Goal: Task Accomplishment & Management: Manage account settings

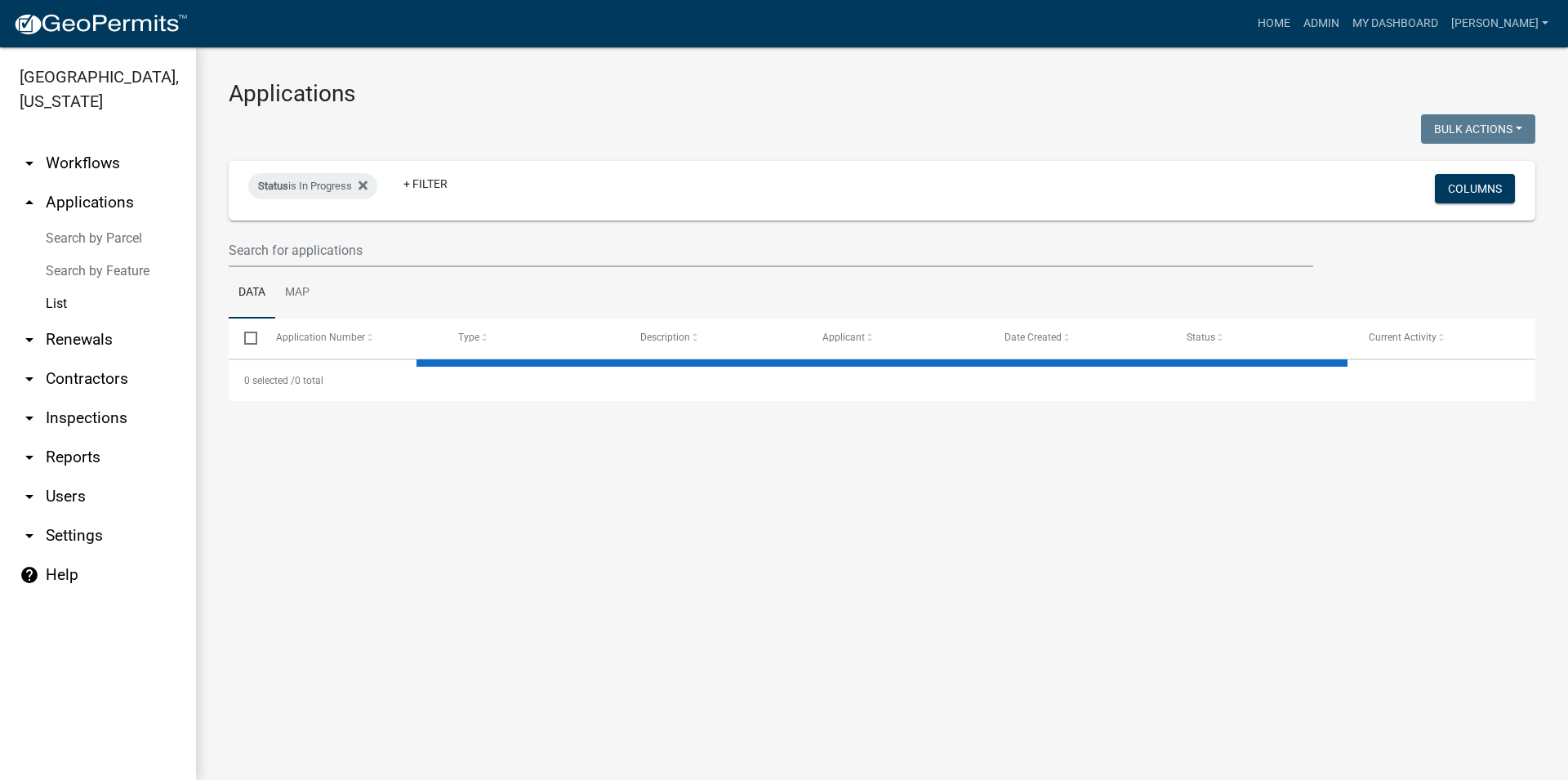
select select "3: 100"
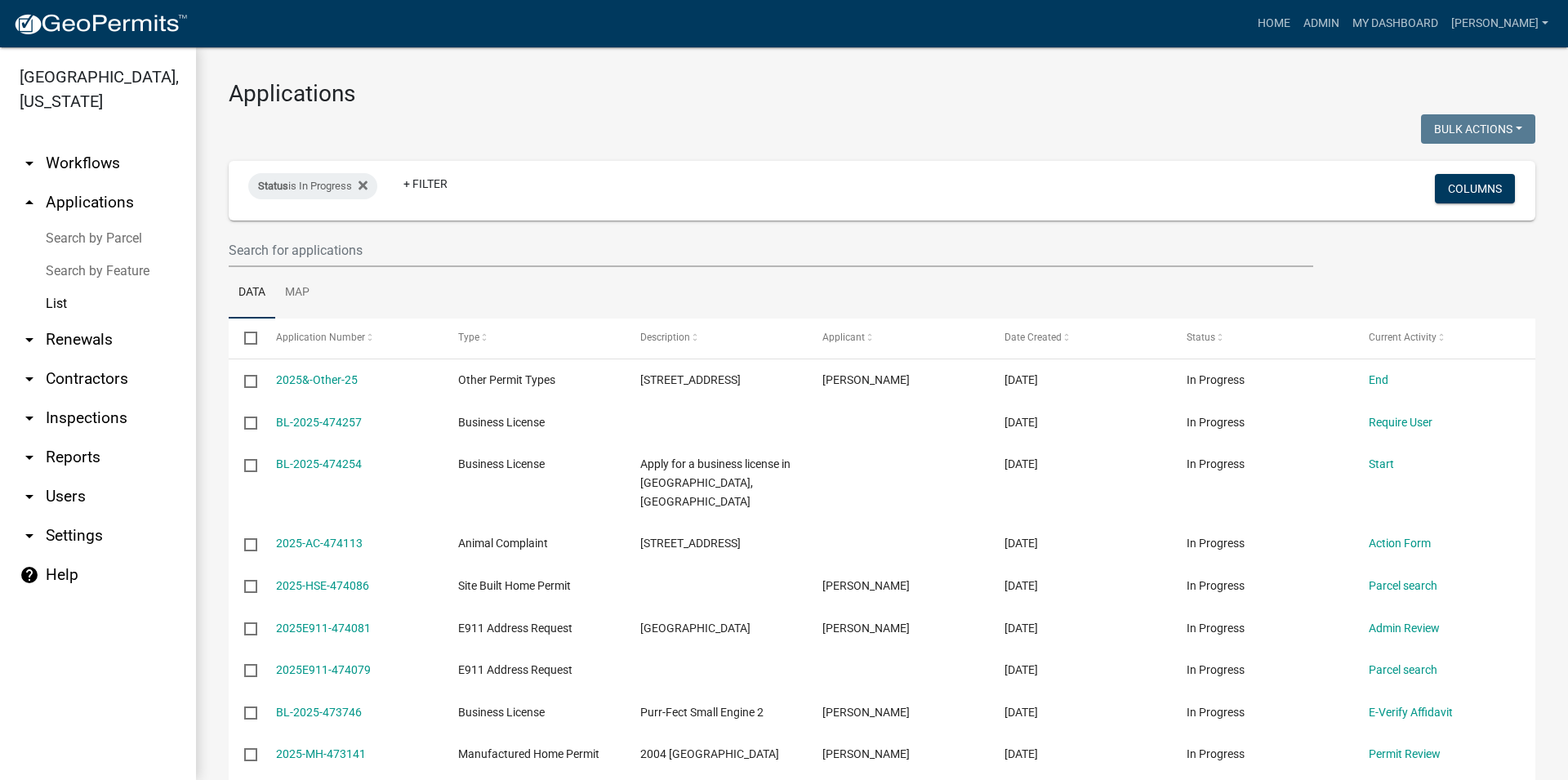
click at [85, 432] on link "arrow_drop_down Inspections" at bounding box center [98, 418] width 196 height 39
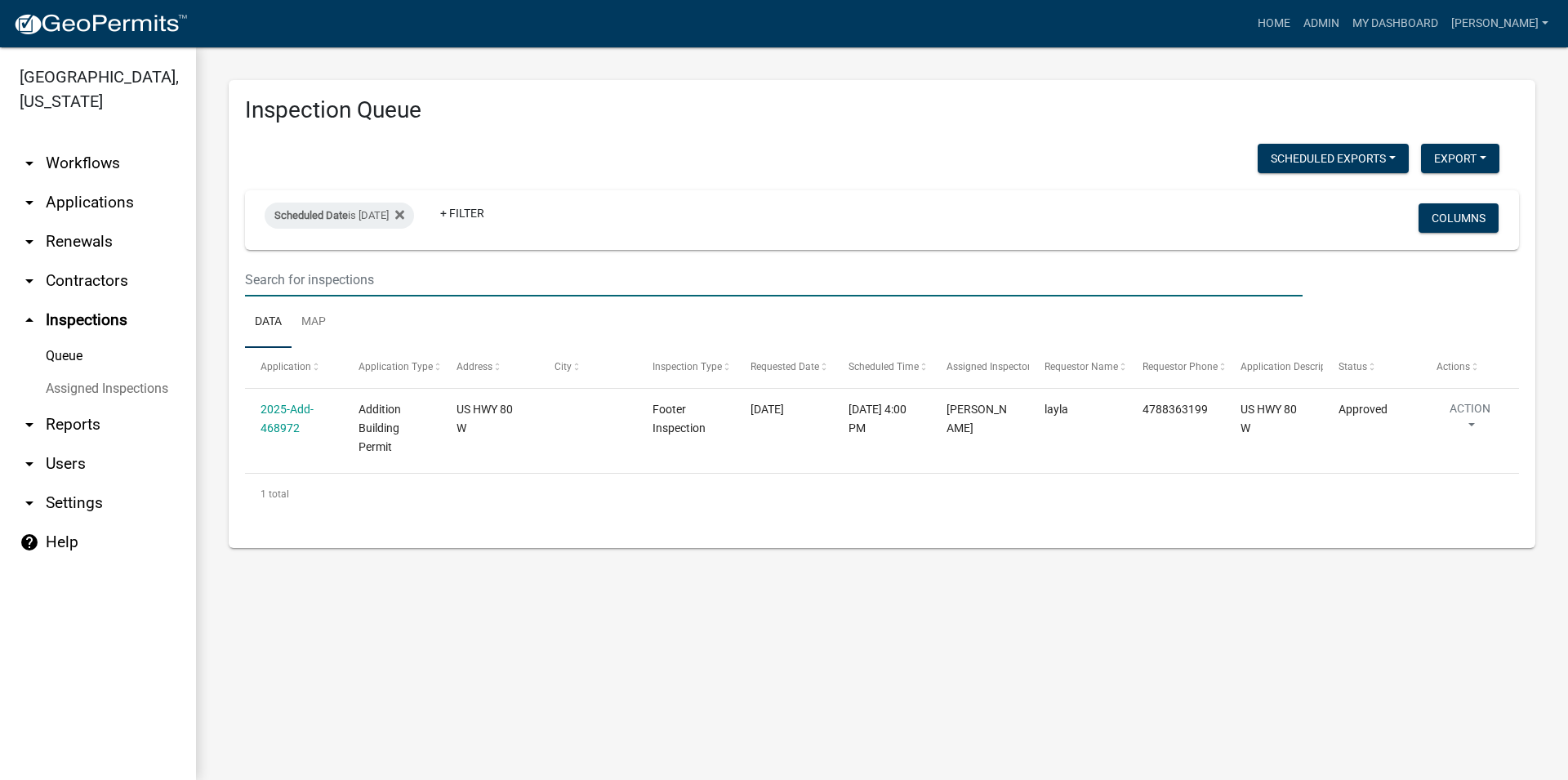
click at [353, 290] on input "text" at bounding box center [773, 279] width 1058 height 33
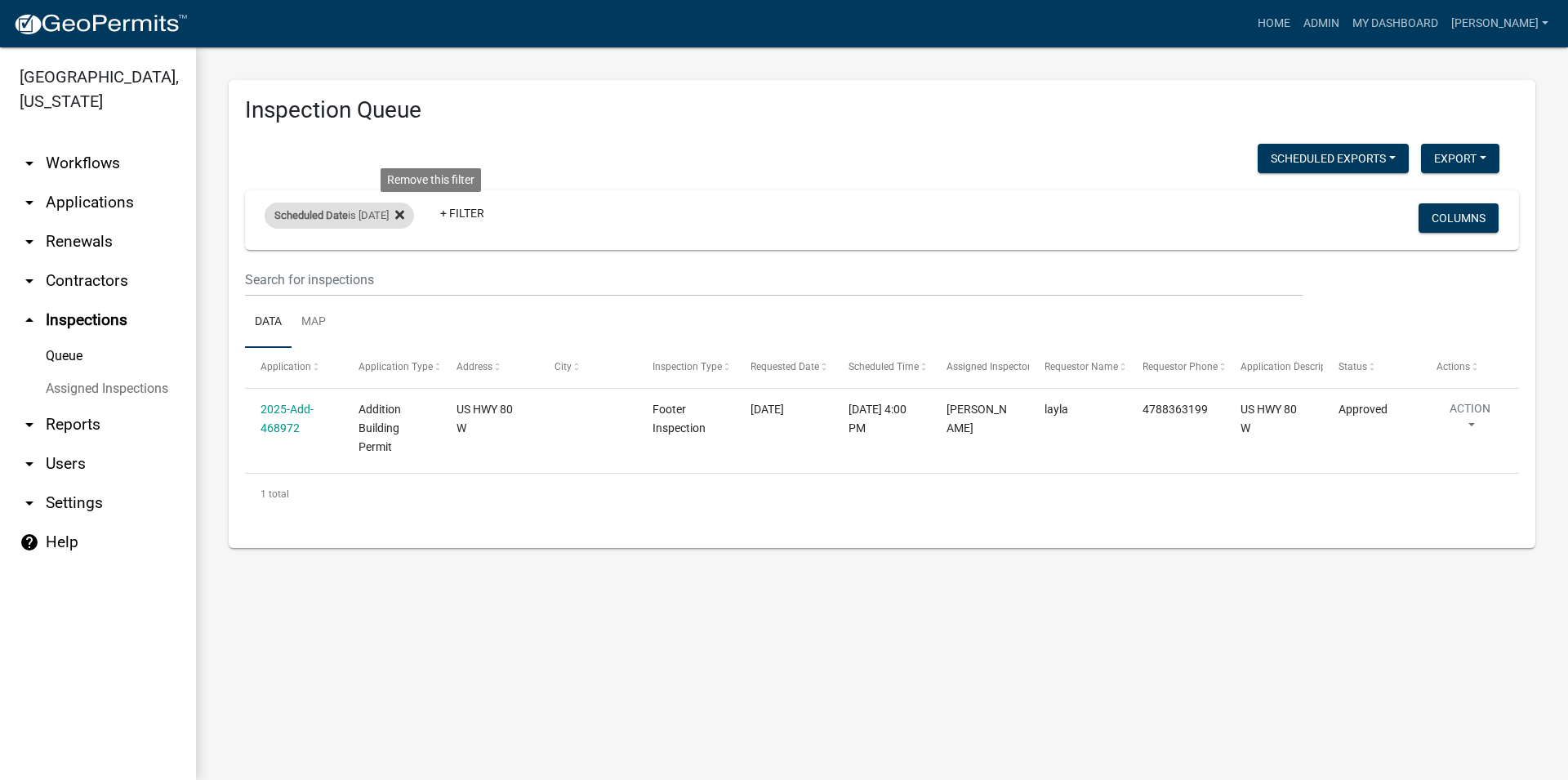
click at [405, 214] on icon at bounding box center [400, 215] width 9 height 9
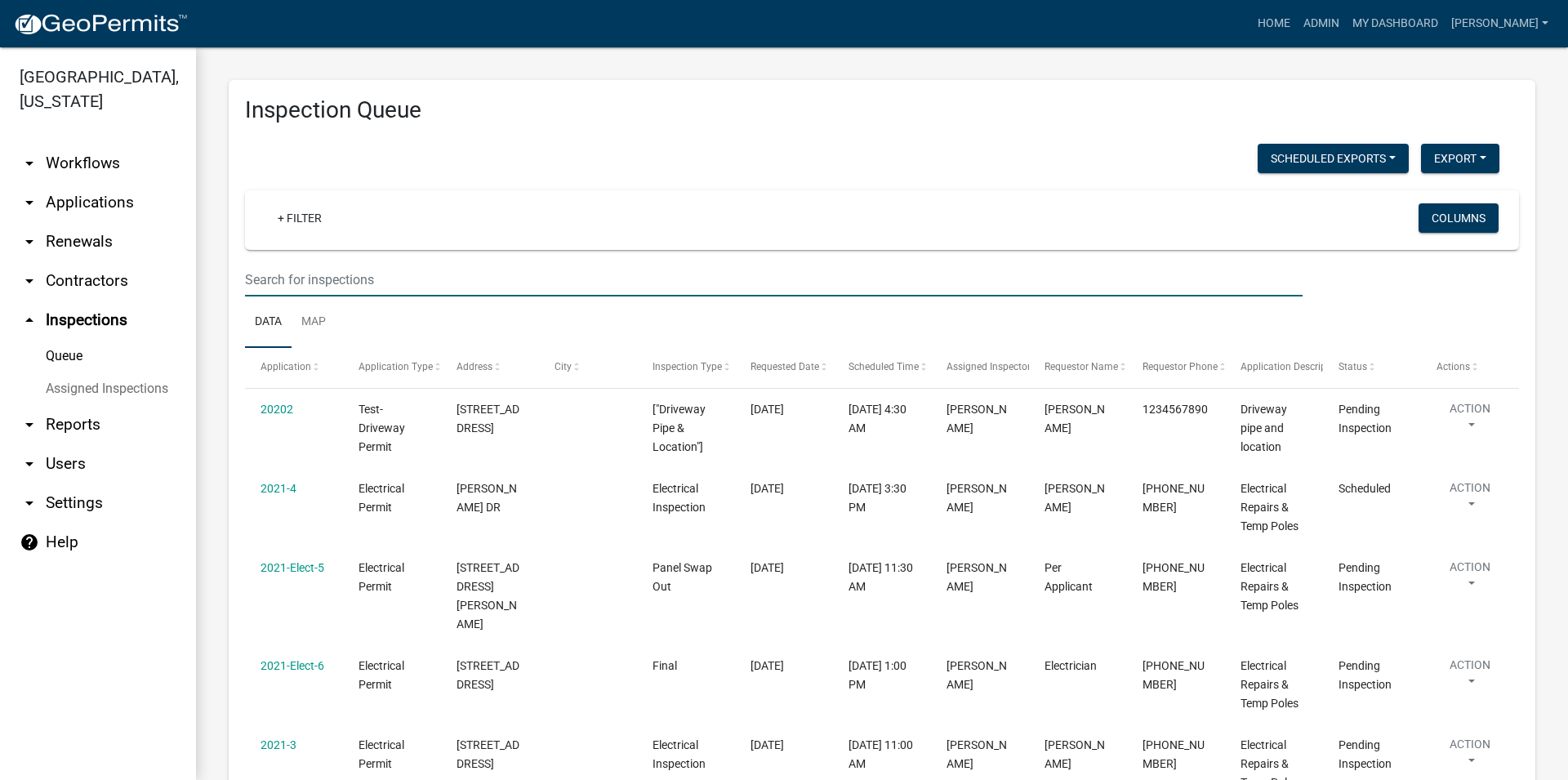
click at [356, 293] on input "text" at bounding box center [773, 279] width 1058 height 33
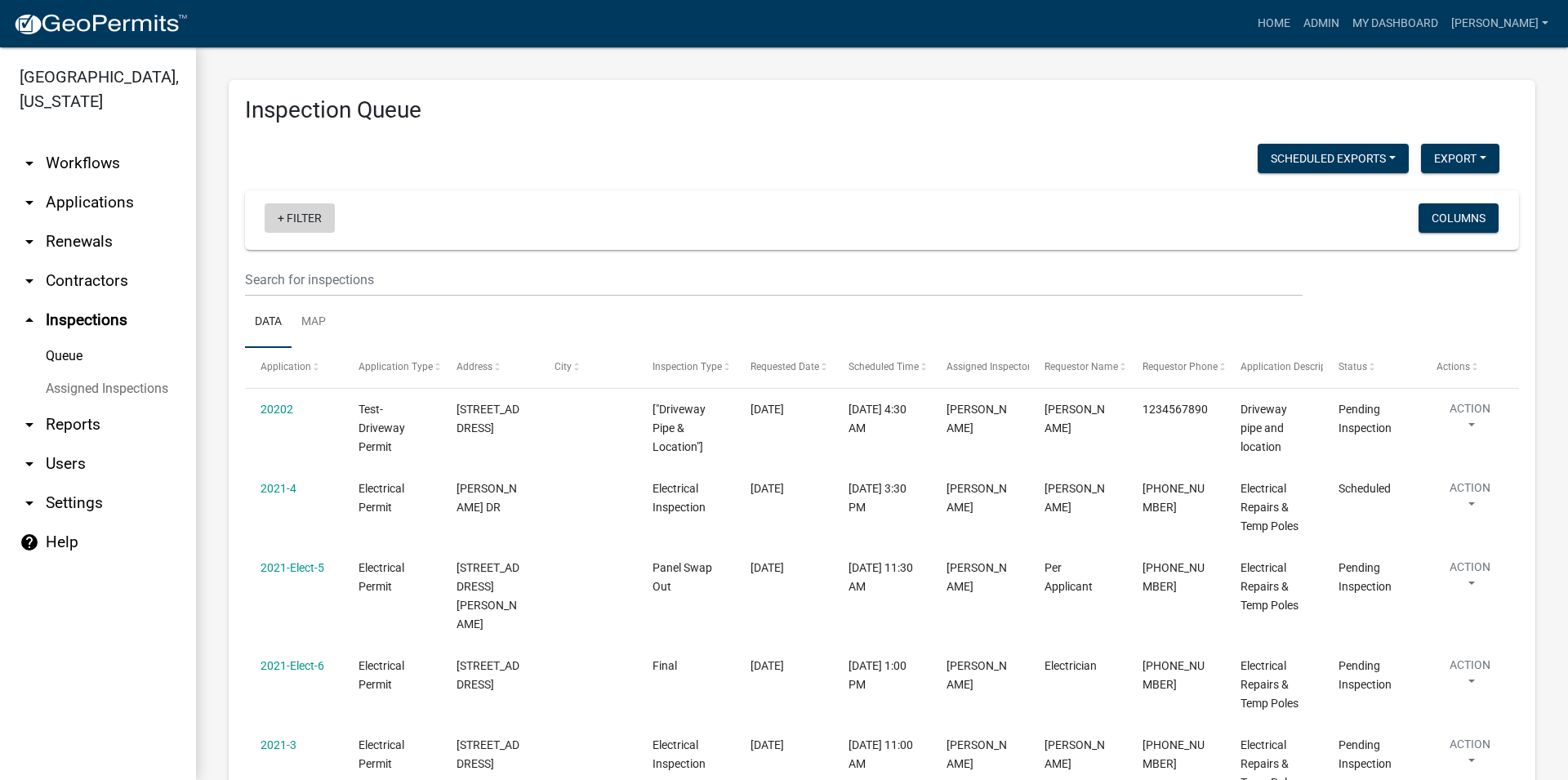
click at [309, 232] on link "+ Filter" at bounding box center [300, 218] width 70 height 30
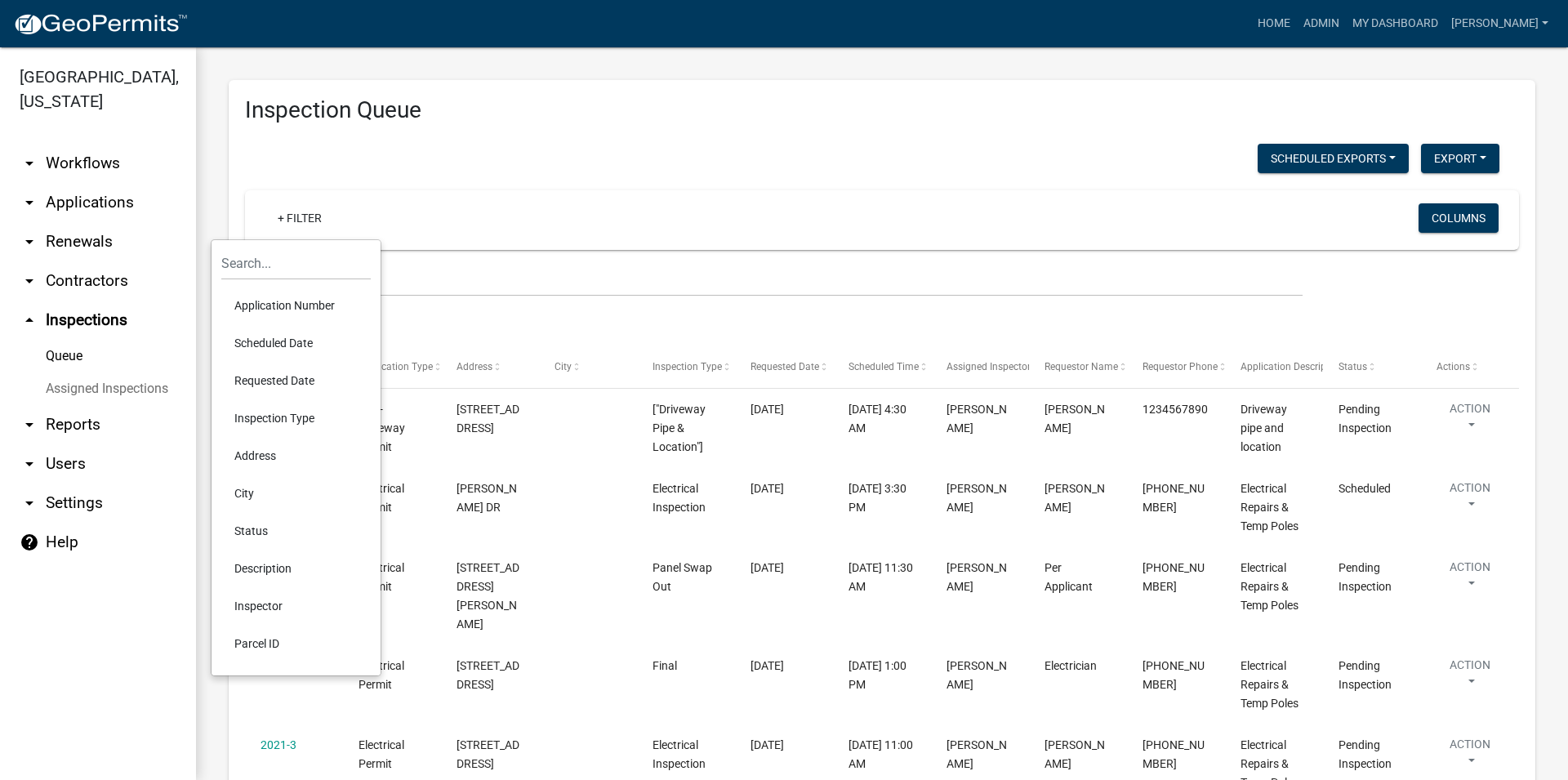
click at [296, 345] on li "Scheduled Date" at bounding box center [296, 343] width 150 height 38
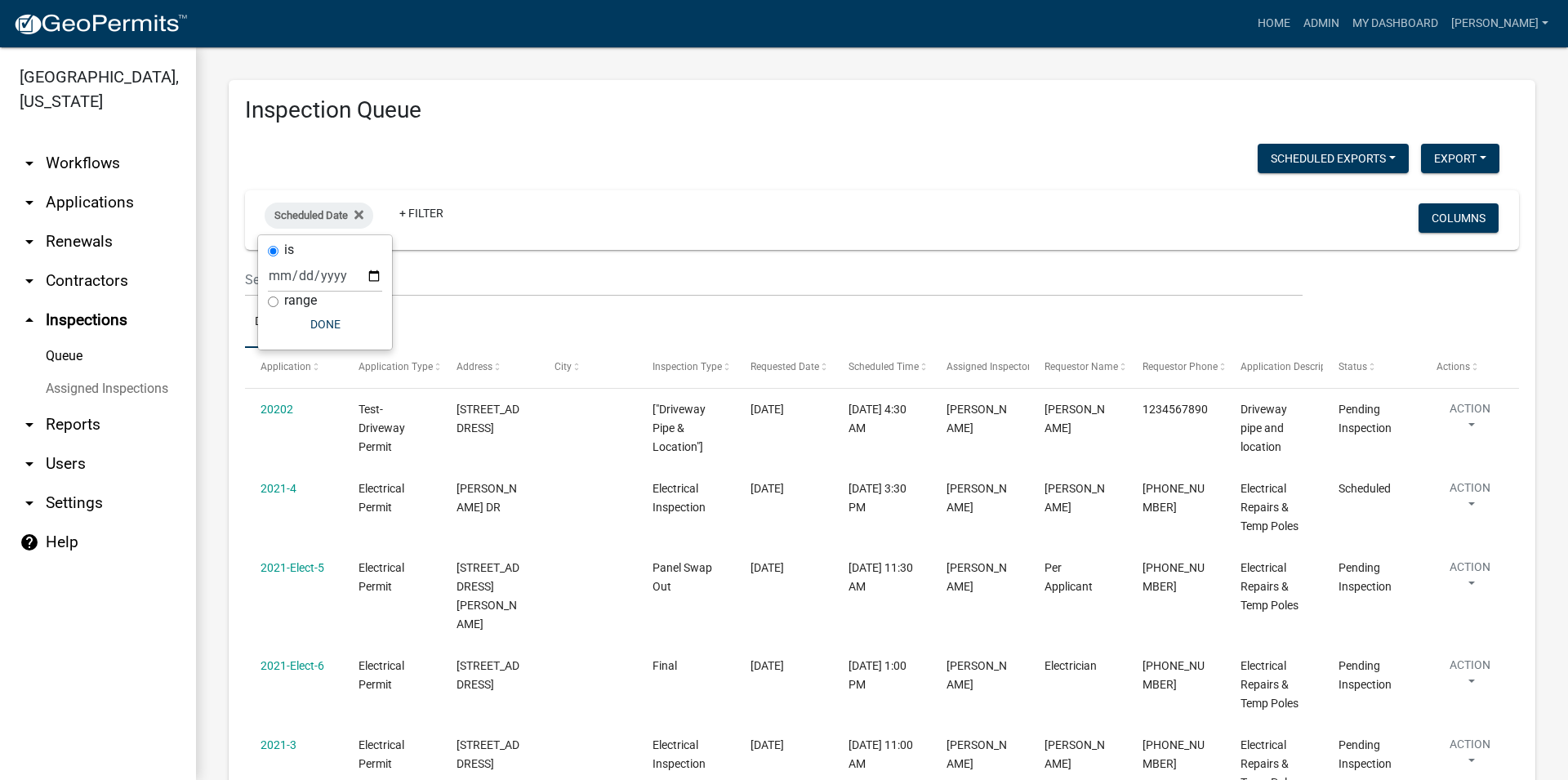
drag, startPoint x: 376, startPoint y: 277, endPoint x: 365, endPoint y: 275, distance: 11.2
click at [373, 277] on div "is range Done" at bounding box center [325, 292] width 134 height 114
click at [365, 275] on input "date" at bounding box center [325, 276] width 114 height 33
type input "[DATE]"
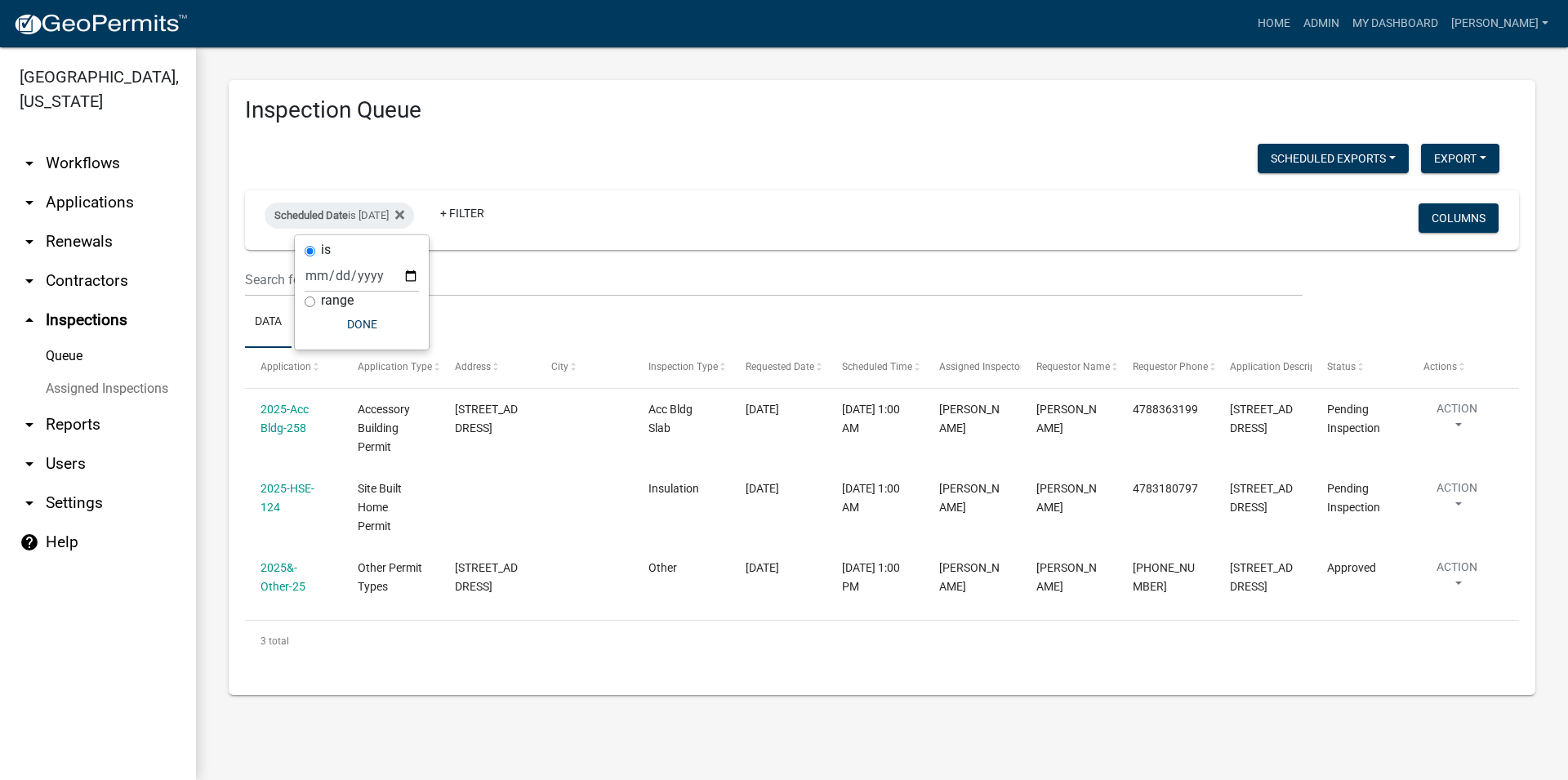
click at [577, 311] on ul "Data Map" at bounding box center [882, 321] width 1274 height 51
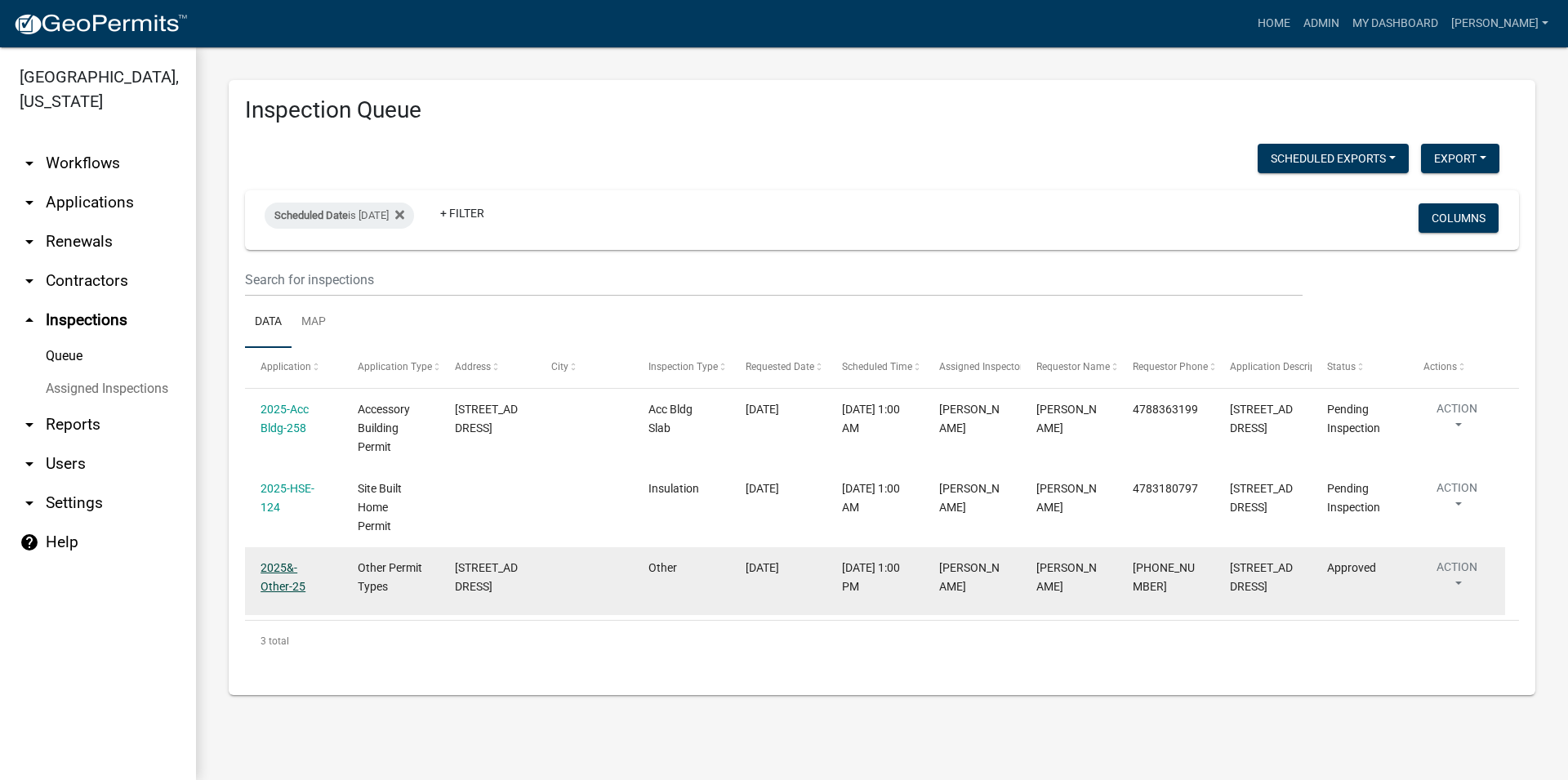
click at [270, 573] on link "2025&-Other-25" at bounding box center [283, 577] width 45 height 32
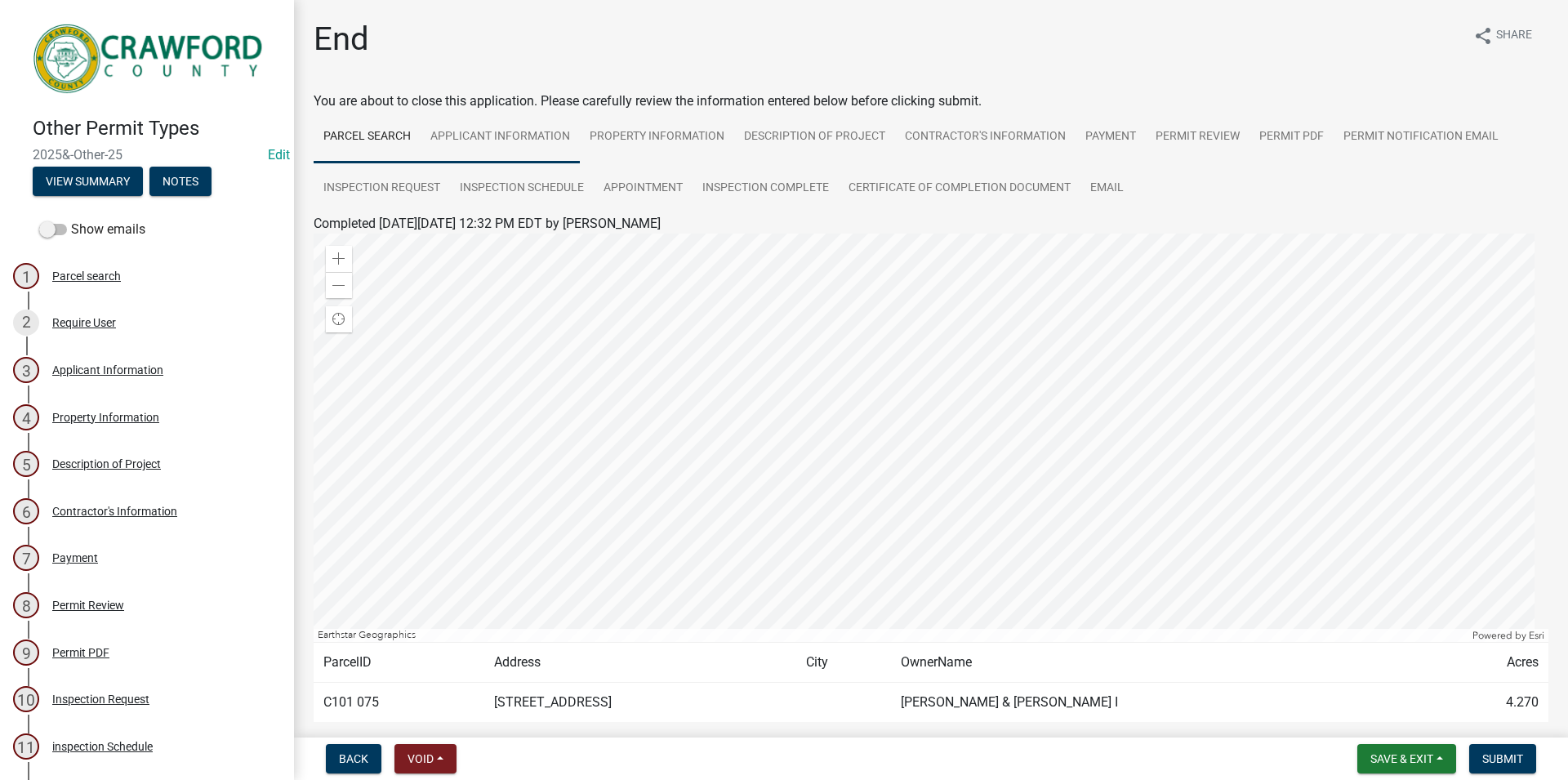
click at [470, 127] on link "Applicant Information" at bounding box center [501, 137] width 160 height 52
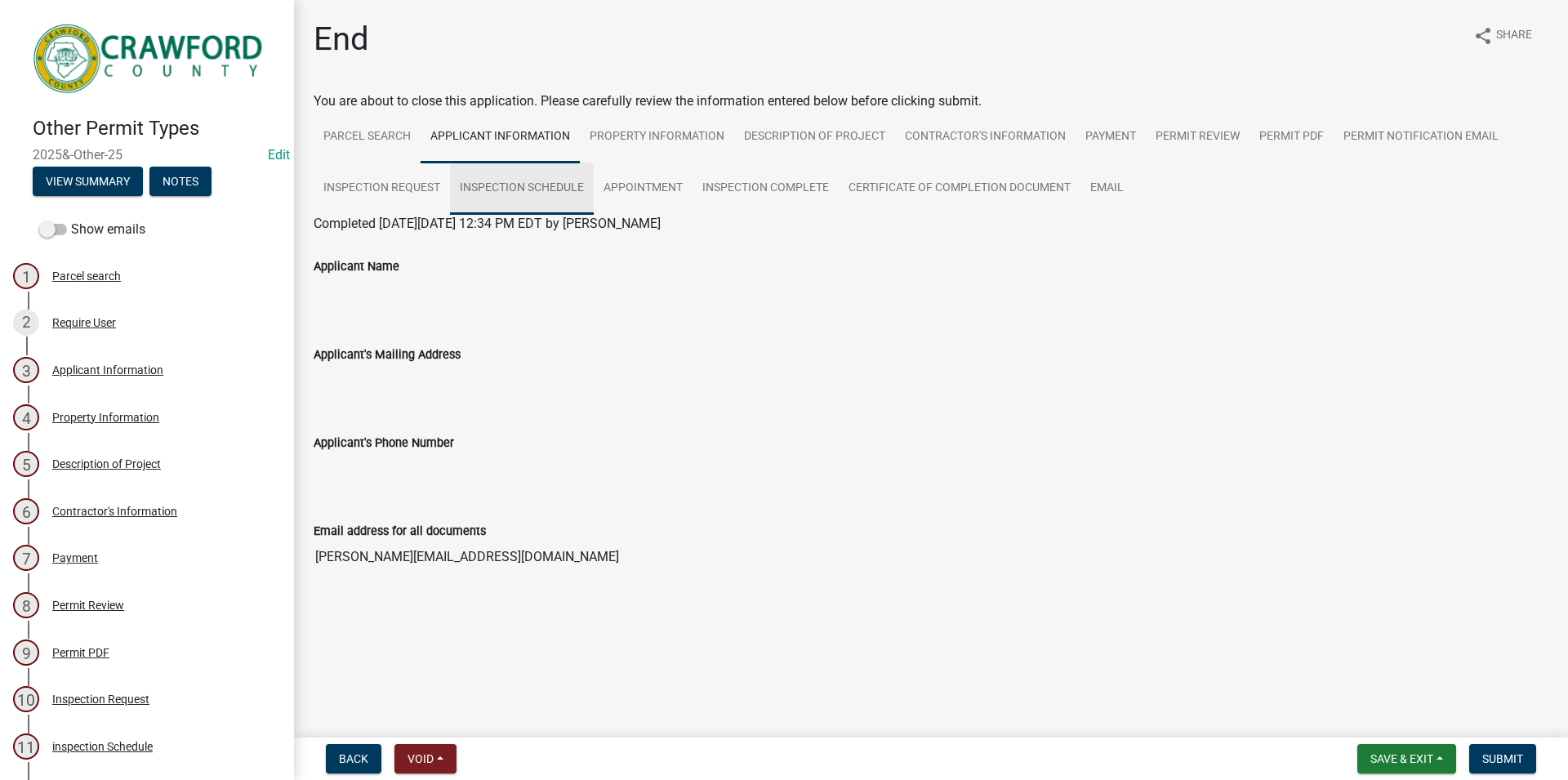
click at [589, 176] on link "inspection Schedule" at bounding box center [522, 188] width 144 height 52
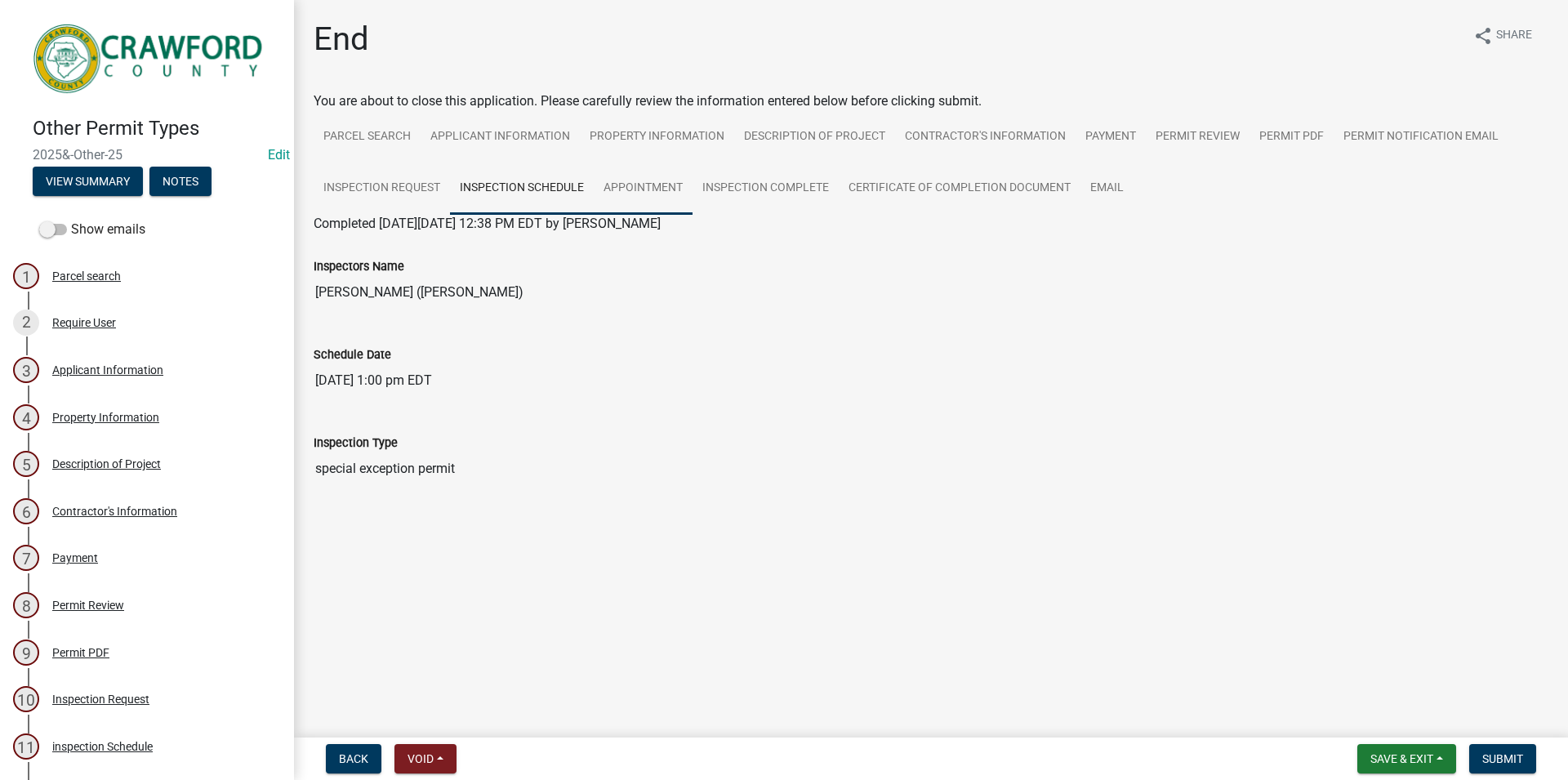
click at [683, 188] on link "Appointment" at bounding box center [643, 188] width 99 height 52
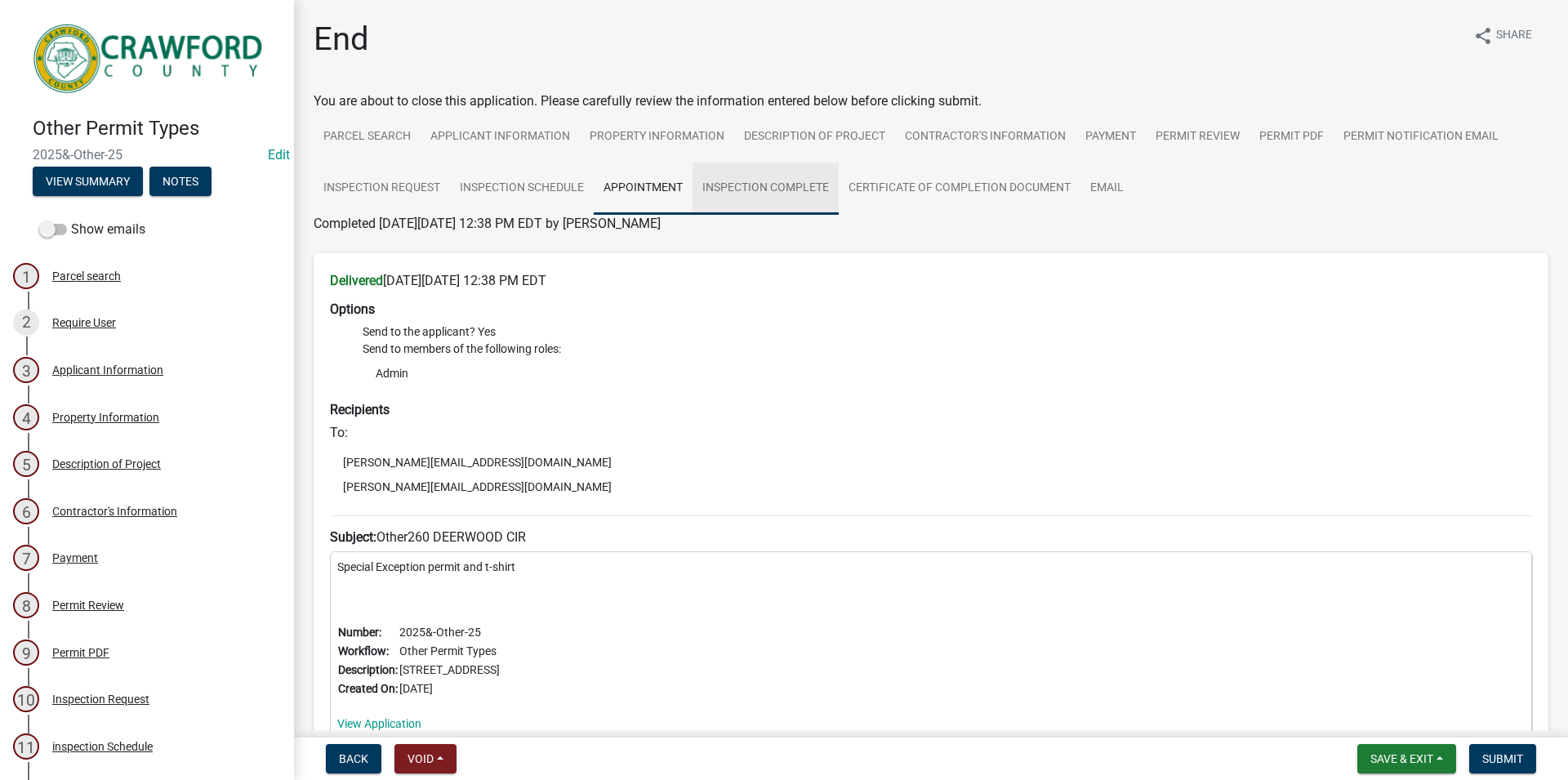
click at [811, 198] on link "Inspection Complete" at bounding box center [765, 188] width 146 height 52
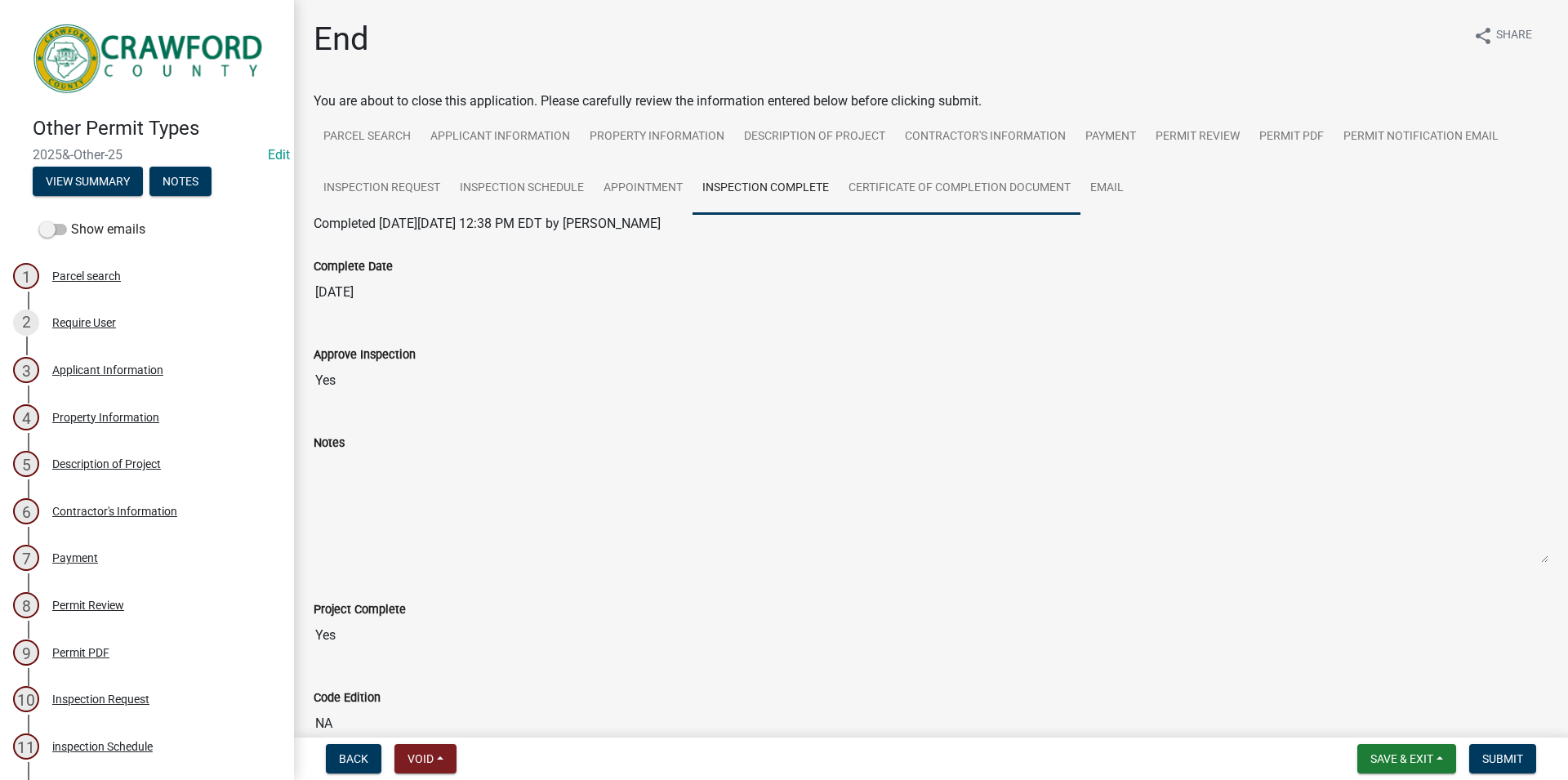
click at [893, 180] on link "Certificate of Completion Document" at bounding box center [959, 188] width 241 height 52
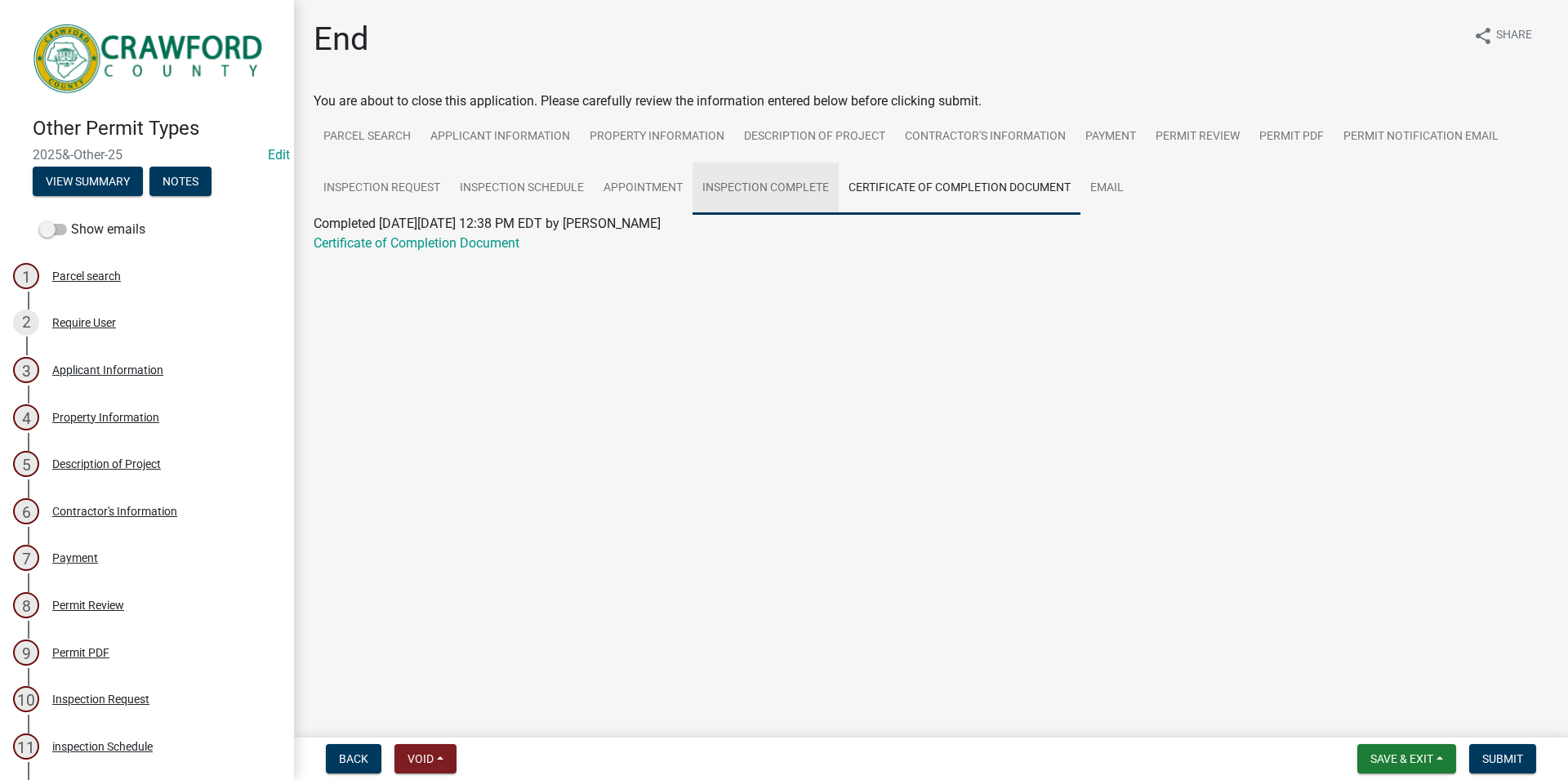
click at [713, 181] on link "Inspection Complete" at bounding box center [765, 188] width 146 height 52
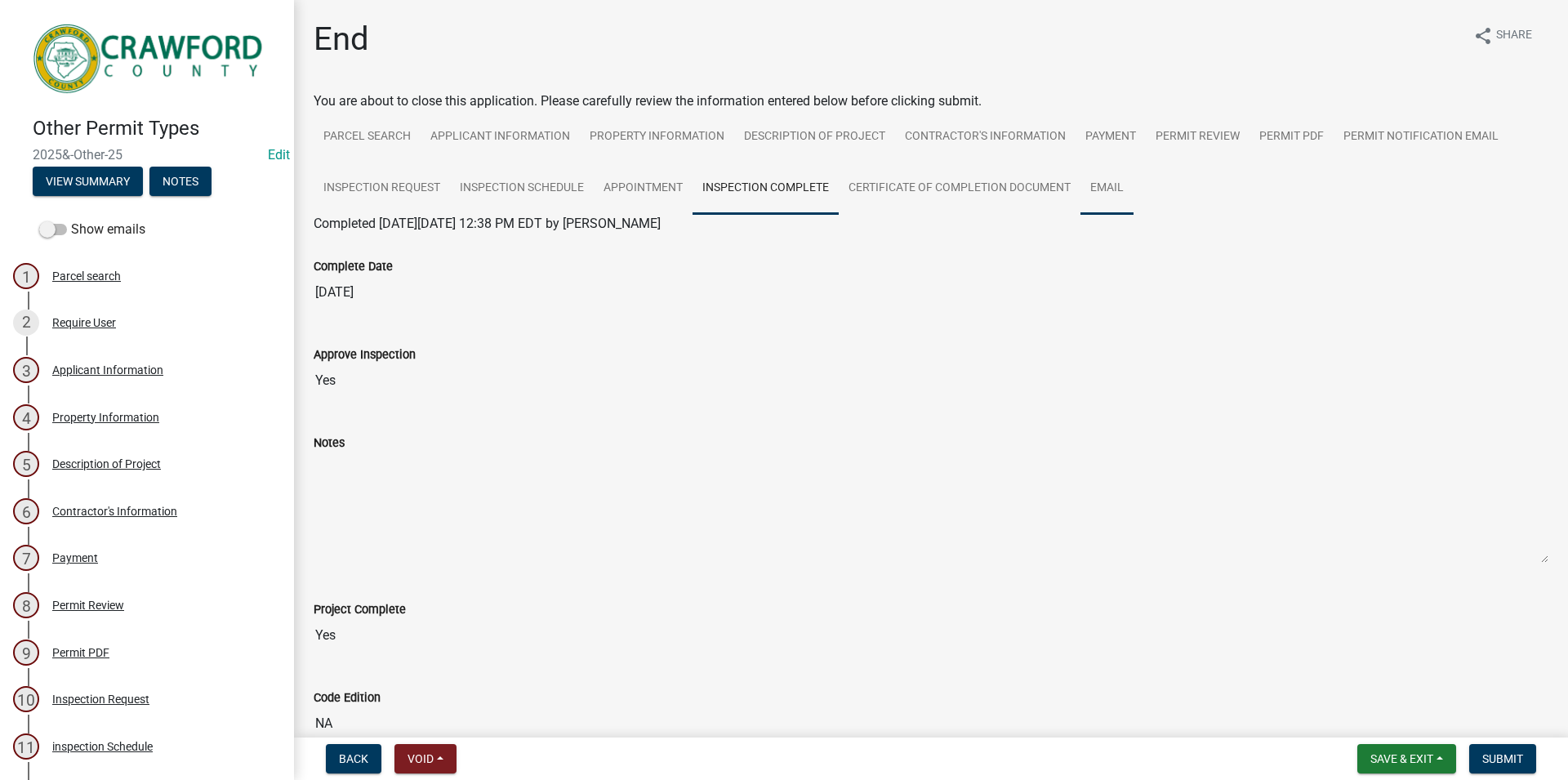
drag, startPoint x: 1086, startPoint y: 183, endPoint x: 1097, endPoint y: 203, distance: 22.8
click at [1086, 184] on link "Email" at bounding box center [1106, 188] width 53 height 52
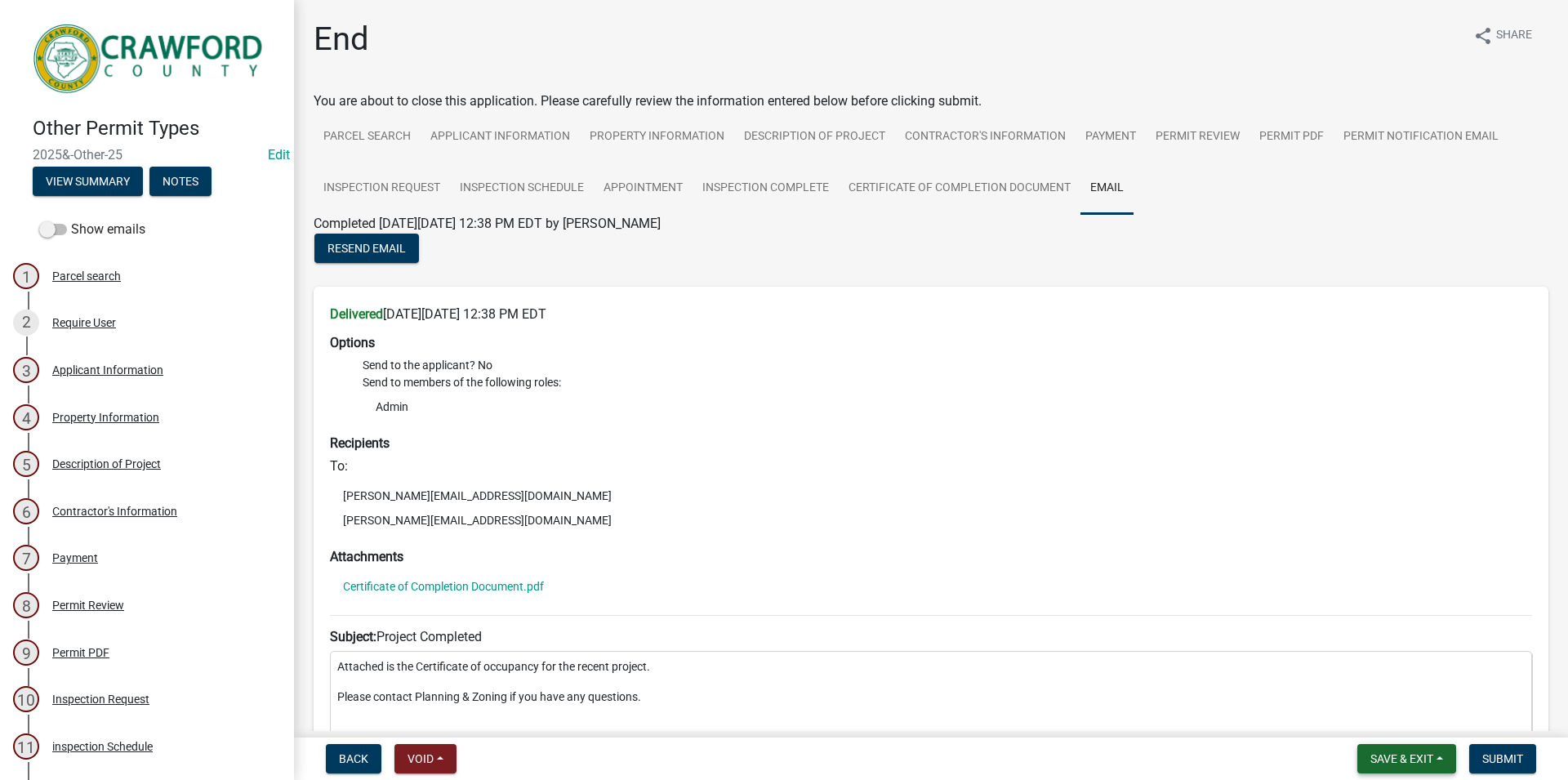
click at [1456, 750] on nav "Back Void Withdraw Lock Expire Void Save & Exit Save Save & Exit Submit" at bounding box center [931, 758] width 1274 height 42
click at [1456, 750] on button "Save & Exit" at bounding box center [1407, 758] width 99 height 30
click at [1423, 715] on button "Save & Exit" at bounding box center [1390, 716] width 131 height 39
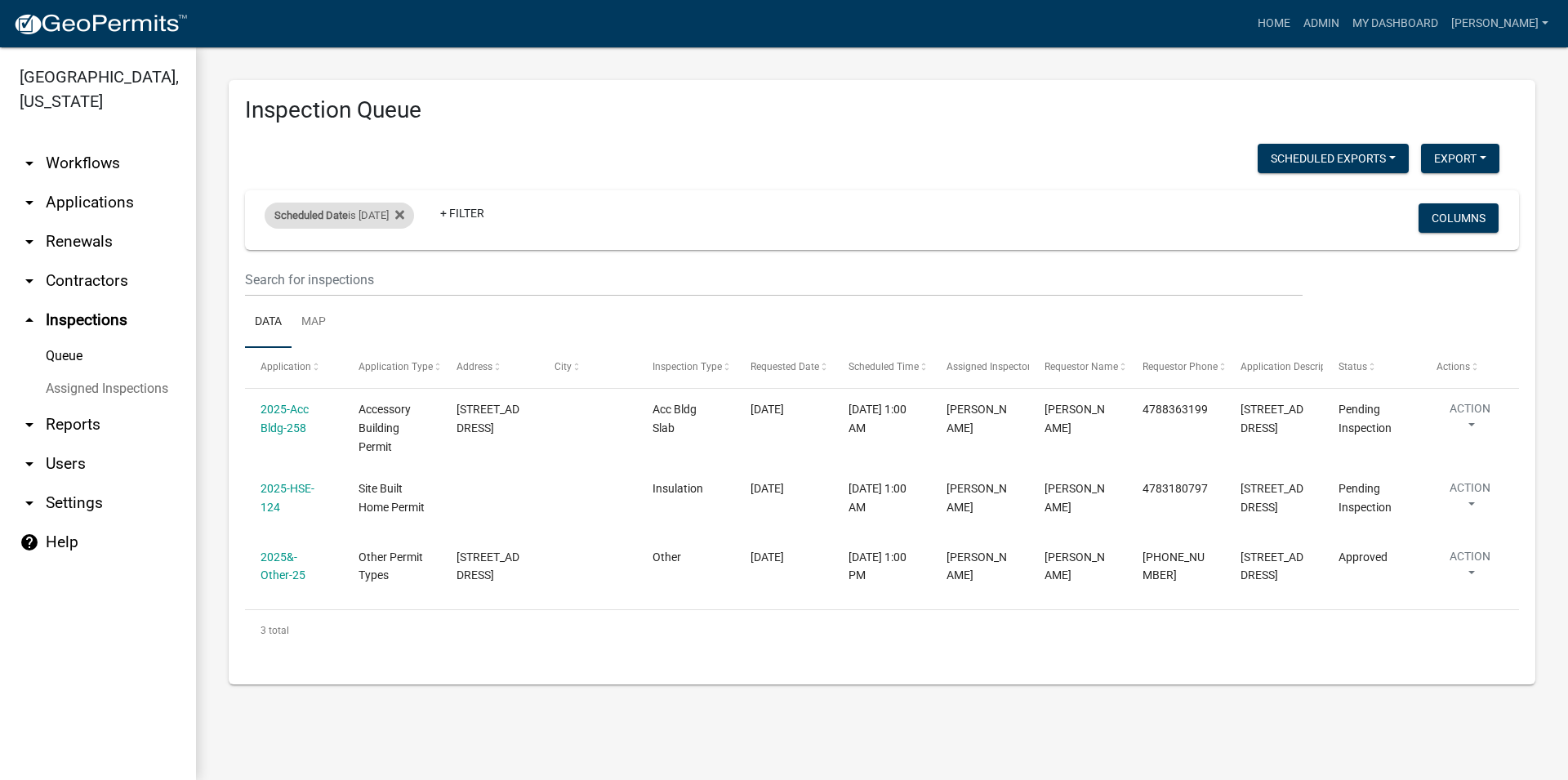
click at [405, 222] on div "Scheduled Date is [DATE]" at bounding box center [339, 215] width 150 height 26
click at [399, 275] on input "[DATE]" at bounding box center [362, 276] width 114 height 33
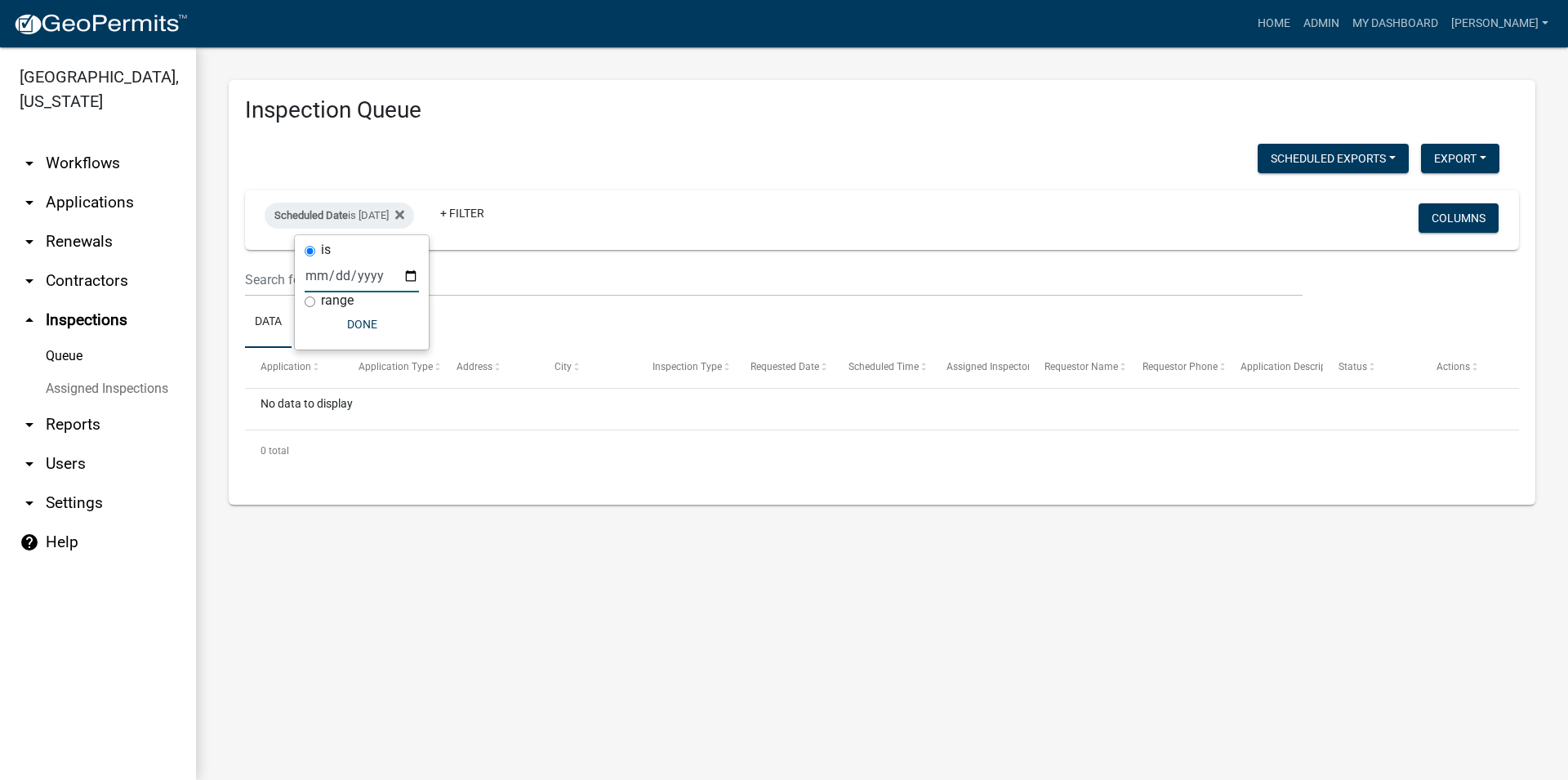
click at [405, 281] on input "[DATE]" at bounding box center [362, 276] width 114 height 33
click at [396, 274] on input "[DATE]" at bounding box center [362, 276] width 114 height 33
click at [396, 276] on input "[DATE]" at bounding box center [362, 276] width 114 height 33
click at [401, 285] on input "[DATE]" at bounding box center [362, 276] width 114 height 33
click at [399, 276] on input "[DATE]" at bounding box center [362, 276] width 114 height 33
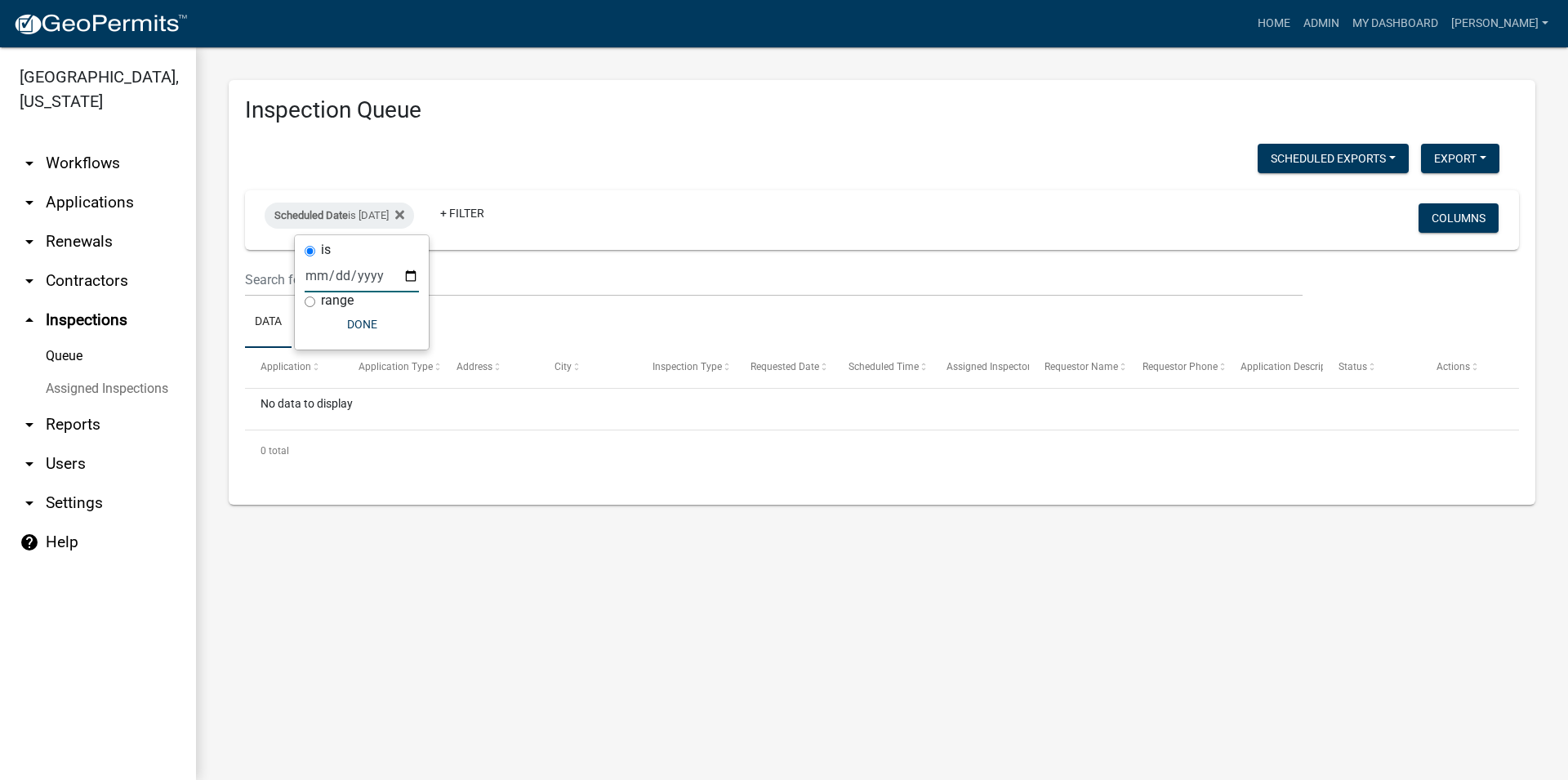
click at [398, 274] on input "[DATE]" at bounding box center [362, 276] width 114 height 33
type input "[DATE]"
click at [893, 104] on h3 "Inspection Queue" at bounding box center [882, 110] width 1274 height 28
